Goal: Task Accomplishment & Management: Use online tool/utility

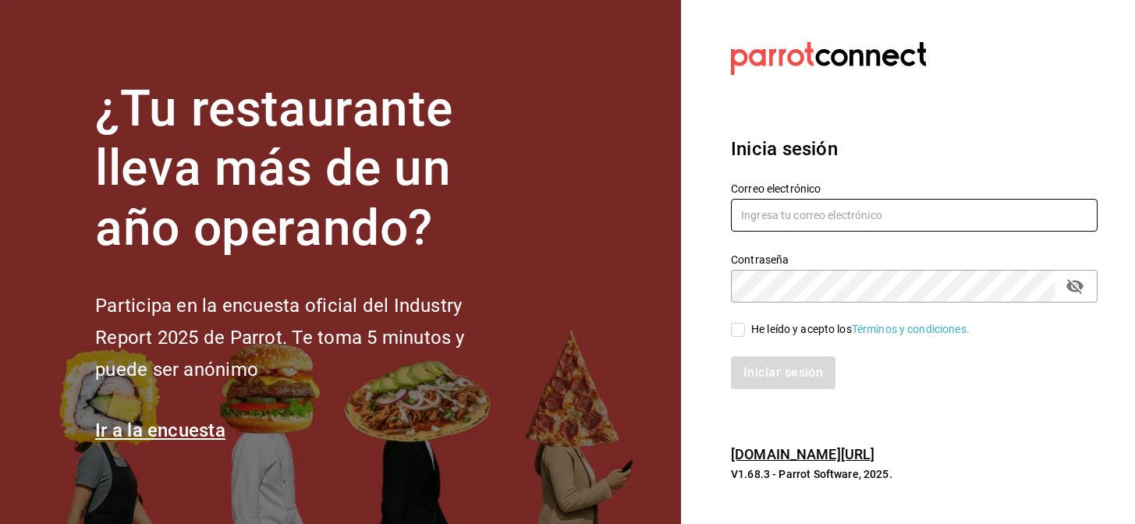
type input "[EMAIL_ADDRESS][DOMAIN_NAME]"
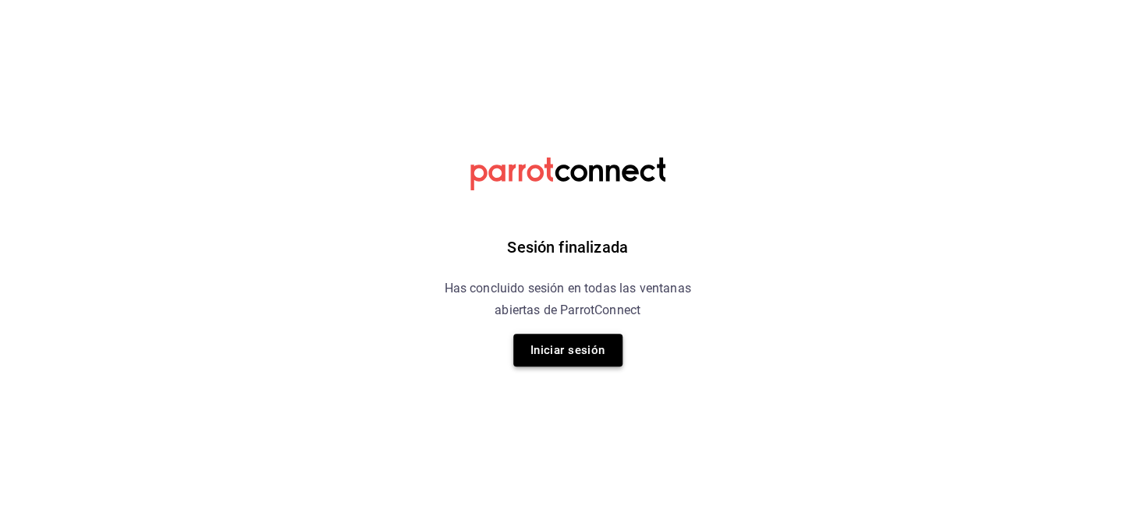
click at [534, 350] on button "Iniciar sesión" at bounding box center [567, 350] width 109 height 33
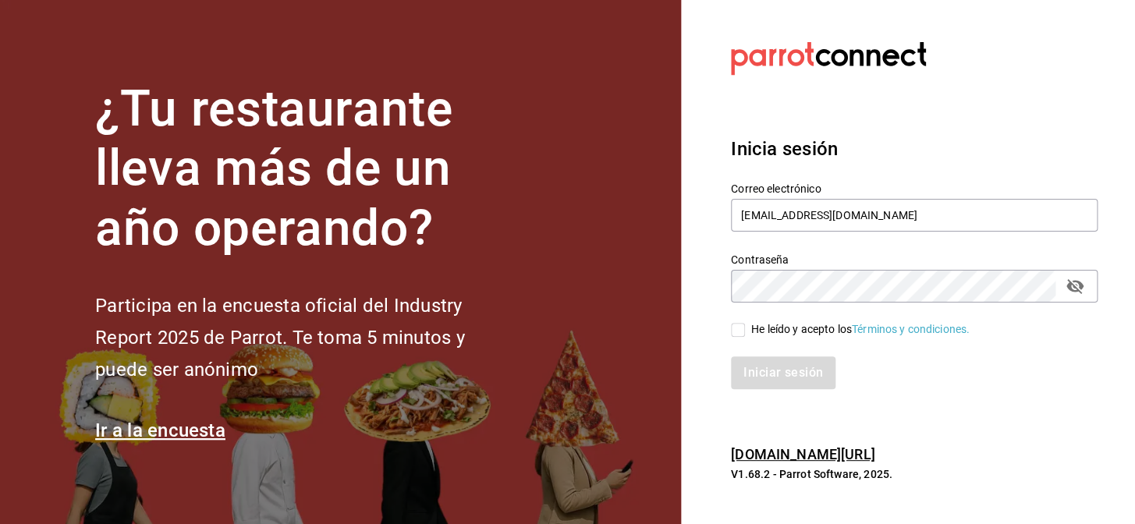
click at [741, 331] on input "He leído y acepto los Términos y condiciones." at bounding box center [738, 330] width 14 height 14
checkbox input "true"
click at [744, 384] on button "Iniciar sesión" at bounding box center [784, 373] width 106 height 33
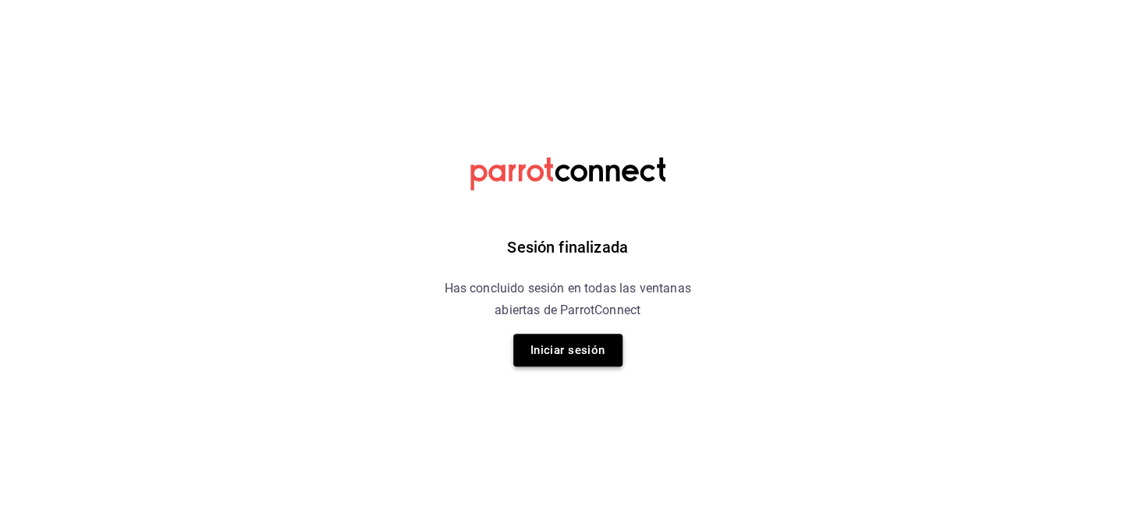
click at [535, 354] on button "Iniciar sesión" at bounding box center [567, 350] width 109 height 33
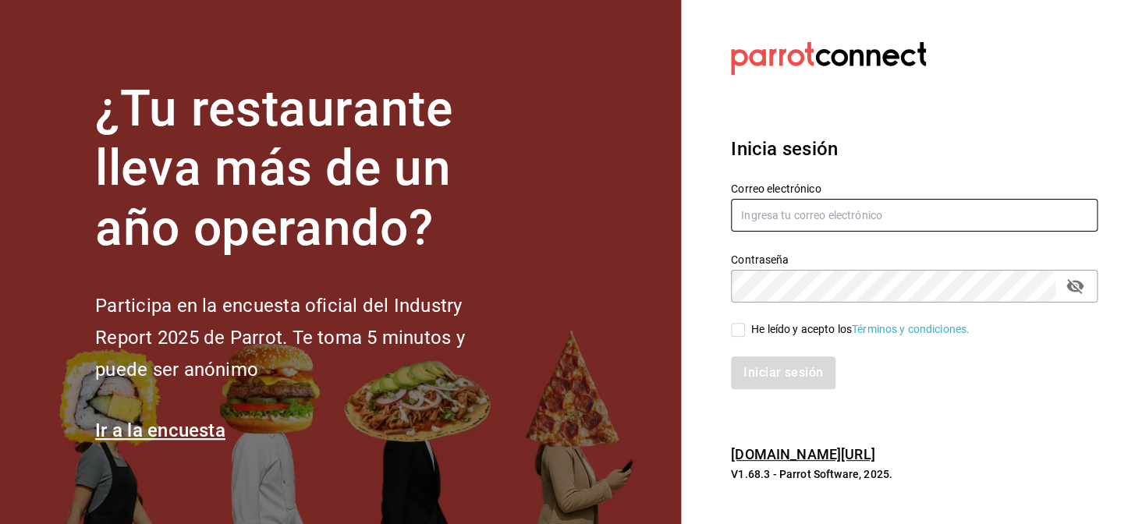
type input "[EMAIL_ADDRESS][DOMAIN_NAME]"
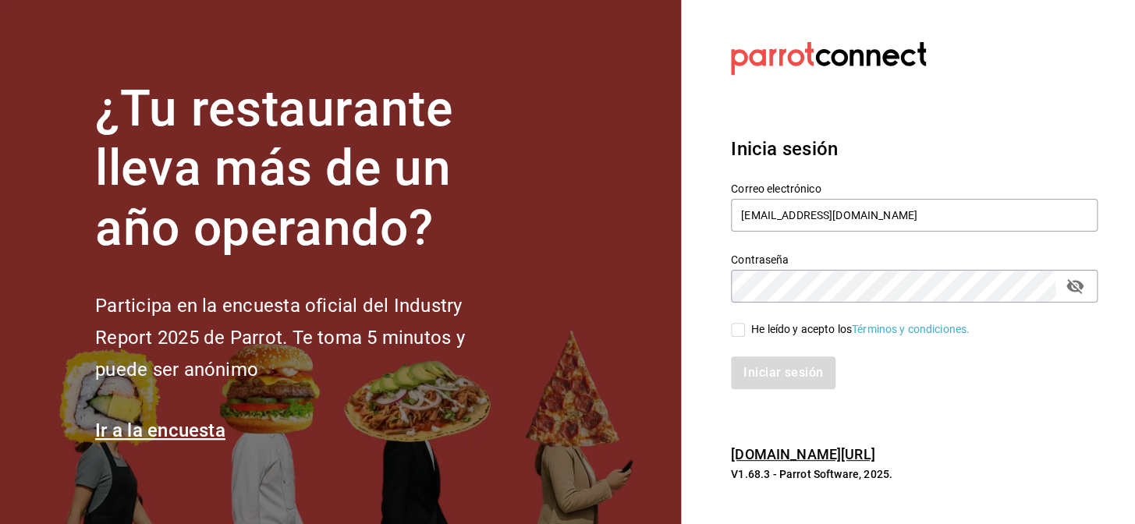
click at [736, 330] on input "He leído y acepto los Términos y condiciones." at bounding box center [738, 330] width 14 height 14
checkbox input "true"
click at [765, 377] on button "Iniciar sesión" at bounding box center [784, 373] width 106 height 33
